Goal: Task Accomplishment & Management: Manage account settings

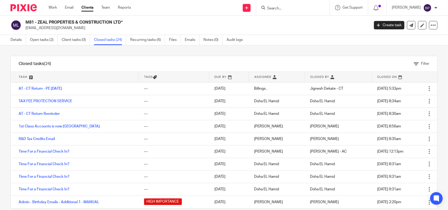
click at [279, 7] on input "Search" at bounding box center [289, 8] width 47 height 5
paste input "LYNCHPYN PRODUCTIONS"
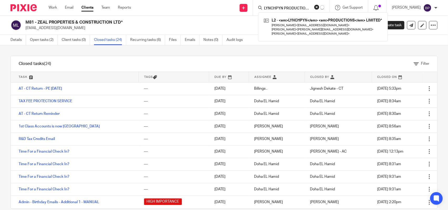
type input "LYNCHPYN PRODUCTIONS"
click at [284, 20] on link at bounding box center [322, 27] width 121 height 21
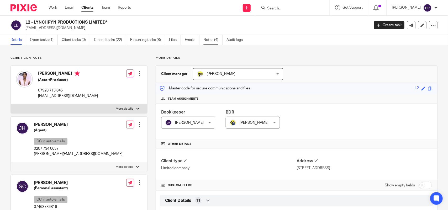
click at [220, 40] on link "Notes (4)" at bounding box center [212, 40] width 19 height 10
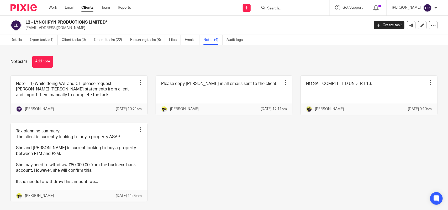
click at [86, 8] on link "Clients" at bounding box center [87, 7] width 12 height 5
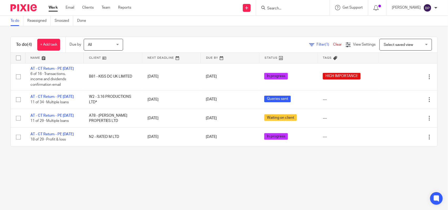
click at [100, 180] on main "To do Reassigned Snoozed Done To do (4) + Add task Due by All All Today Tomorro…" at bounding box center [224, 105] width 448 height 210
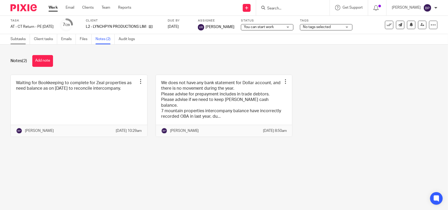
click at [16, 39] on link "Subtasks" at bounding box center [19, 39] width 19 height 10
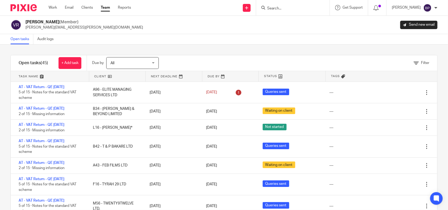
scroll to position [295, 0]
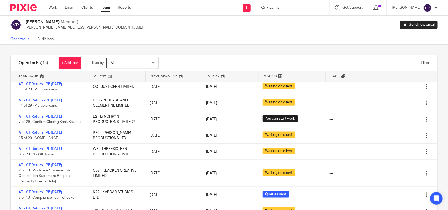
click at [29, 40] on link "Open tasks" at bounding box center [21, 39] width 23 height 10
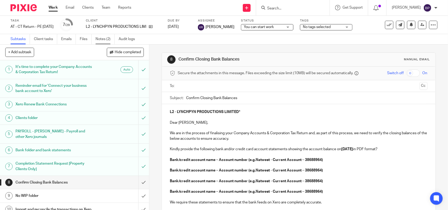
click at [101, 38] on link "Notes (2)" at bounding box center [104, 39] width 19 height 10
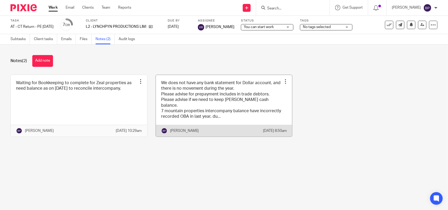
click at [230, 93] on link at bounding box center [224, 106] width 136 height 62
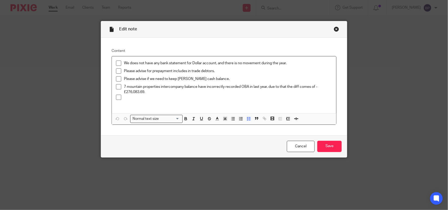
click at [158, 93] on p "7 mountain properties intercompany balance have incorrectly recorded OBA in las…" at bounding box center [228, 89] width 208 height 11
click at [319, 145] on input "Save" at bounding box center [329, 146] width 24 height 11
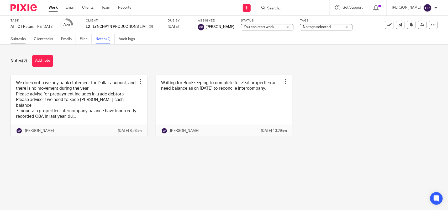
click at [26, 37] on link "Subtasks" at bounding box center [19, 39] width 19 height 10
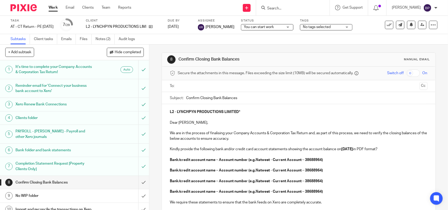
click at [256, 27] on span "You can start work" at bounding box center [259, 27] width 30 height 4
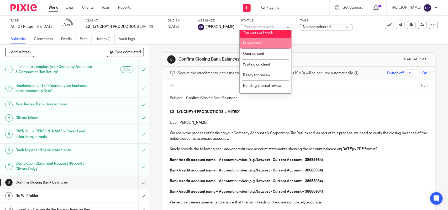
scroll to position [21, 0]
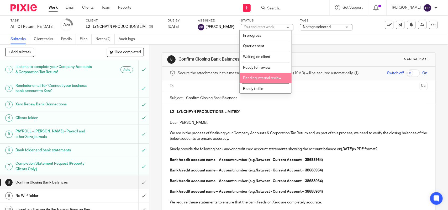
click at [270, 79] on li "Pending internal review" at bounding box center [265, 78] width 52 height 11
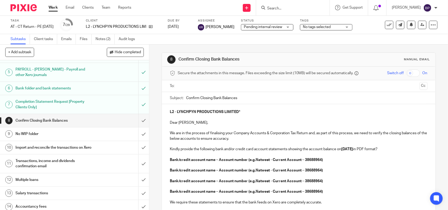
scroll to position [66, 0]
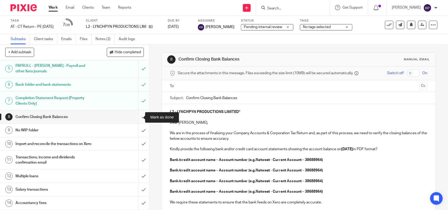
click at [136, 119] on input "submit" at bounding box center [74, 116] width 149 height 13
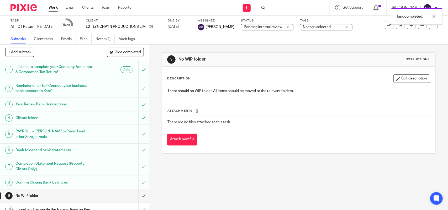
scroll to position [66, 0]
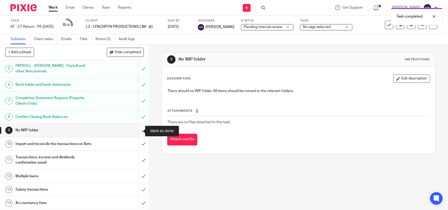
click at [133, 130] on input "submit" at bounding box center [74, 130] width 149 height 13
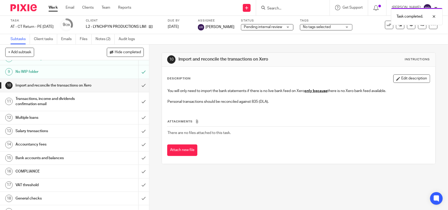
scroll to position [131, 0]
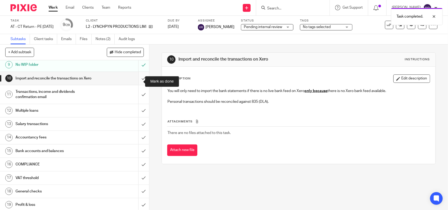
click at [140, 76] on input "submit" at bounding box center [74, 78] width 149 height 13
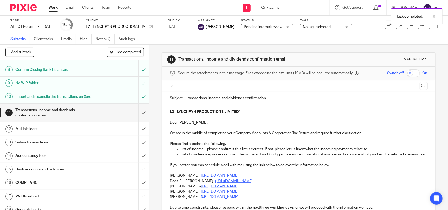
scroll to position [131, 0]
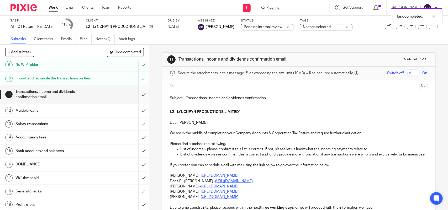
click at [133, 99] on input "submit" at bounding box center [74, 94] width 149 height 19
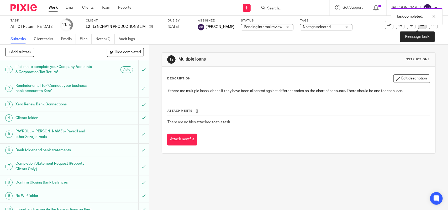
click at [418, 28] on link at bounding box center [422, 25] width 8 height 8
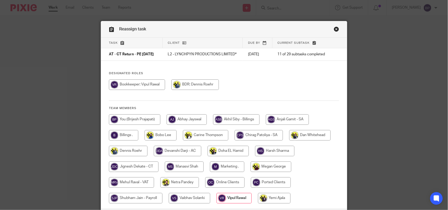
scroll to position [46, 0]
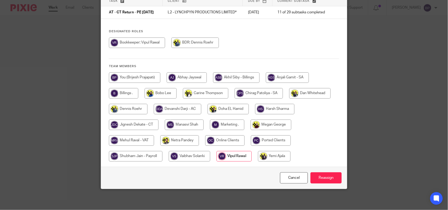
click at [136, 125] on input "radio" at bounding box center [134, 125] width 50 height 10
radio input "true"
click at [331, 179] on input "Reassign" at bounding box center [325, 177] width 31 height 11
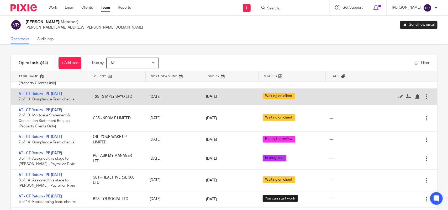
scroll to position [426, 0]
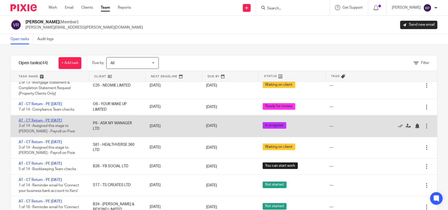
click at [62, 122] on link "AT - CT Return - PE [DATE]" at bounding box center [40, 121] width 43 height 4
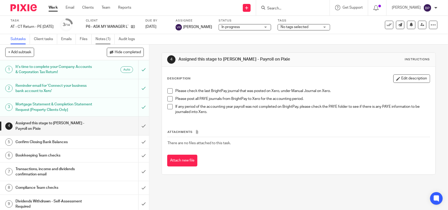
click at [105, 40] on link "Notes (1)" at bounding box center [104, 39] width 19 height 10
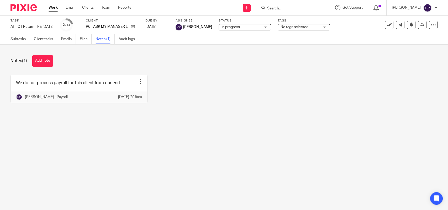
click at [21, 39] on link "Subtasks" at bounding box center [19, 39] width 19 height 10
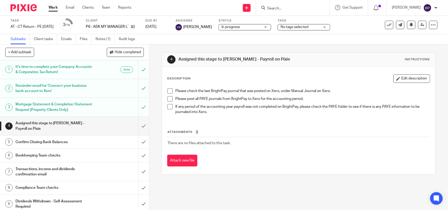
click at [167, 90] on span at bounding box center [169, 90] width 5 height 5
click at [168, 98] on span at bounding box center [169, 98] width 5 height 5
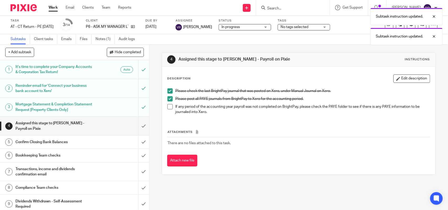
click at [167, 107] on span at bounding box center [169, 106] width 5 height 5
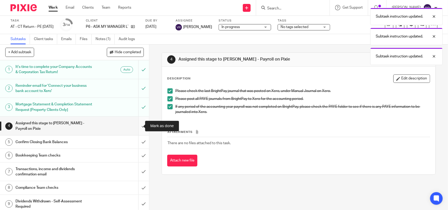
click at [134, 123] on input "submit" at bounding box center [74, 126] width 149 height 19
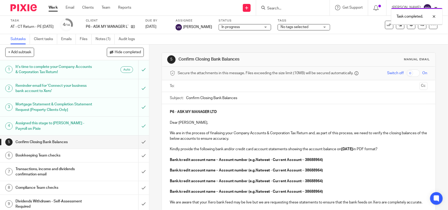
scroll to position [33, 0]
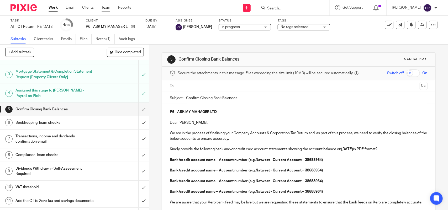
click at [106, 5] on link "Team" at bounding box center [105, 7] width 9 height 5
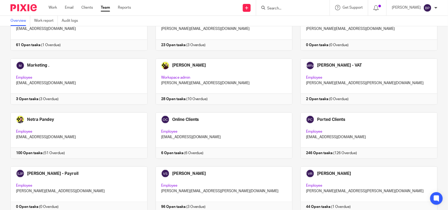
scroll to position [328, 0]
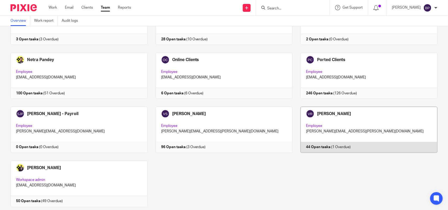
click at [357, 126] on link at bounding box center [364, 130] width 145 height 46
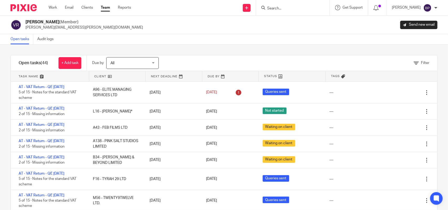
click at [86, 46] on div "Filter tasks Only show tasks matching all of these conditions 1 Client name Is …" at bounding box center [224, 127] width 448 height 165
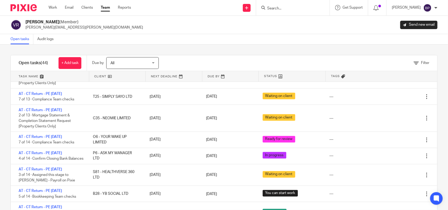
scroll to position [426, 0]
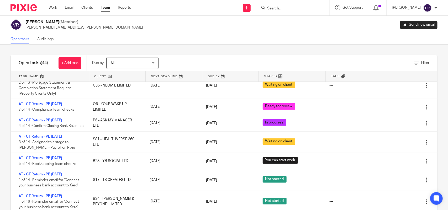
click at [28, 40] on link "Open tasks" at bounding box center [21, 39] width 23 height 10
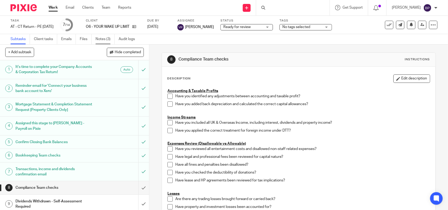
click at [108, 37] on link "Notes (3)" at bounding box center [104, 39] width 19 height 10
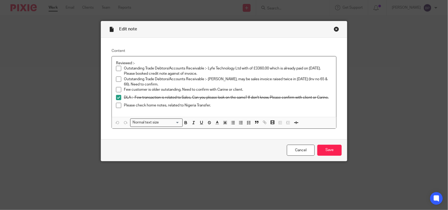
click at [116, 67] on span at bounding box center [118, 68] width 5 height 5
click at [117, 80] on span at bounding box center [118, 79] width 5 height 5
drag, startPoint x: 324, startPoint y: 151, endPoint x: 188, endPoint y: 33, distance: 180.3
click at [324, 151] on input "Save" at bounding box center [329, 150] width 24 height 11
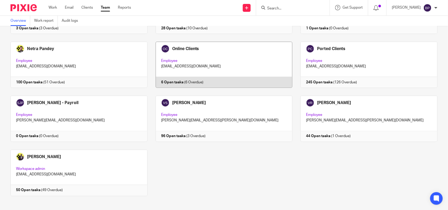
scroll to position [345, 0]
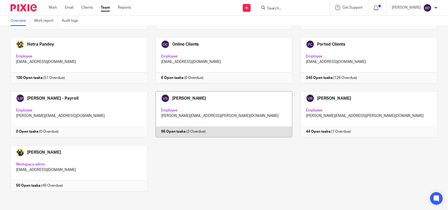
click at [223, 109] on link at bounding box center [219, 114] width 145 height 46
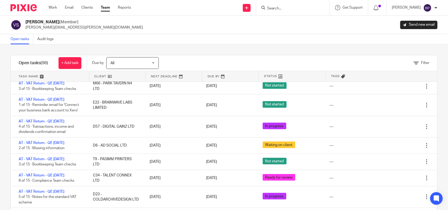
scroll to position [262, 0]
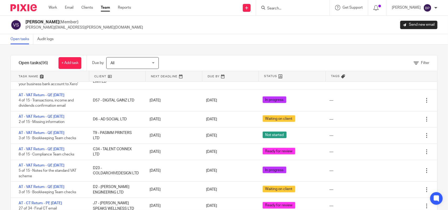
click at [206, 53] on div "Filter tasks Only show tasks matching all of these conditions 1 Client name Is …" at bounding box center [224, 127] width 448 height 165
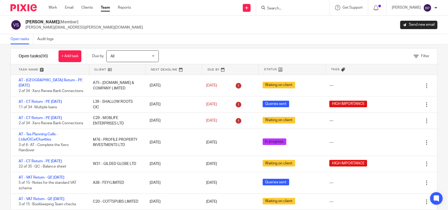
scroll to position [0, 0]
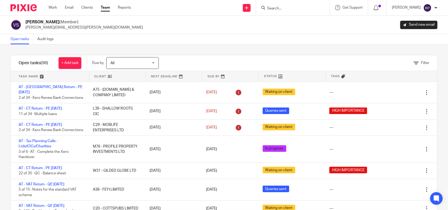
drag, startPoint x: 300, startPoint y: 39, endPoint x: 315, endPoint y: 56, distance: 22.9
click at [300, 39] on div "Open tasks Audit logs" at bounding box center [224, 39] width 448 height 10
